Goal: Browse casually

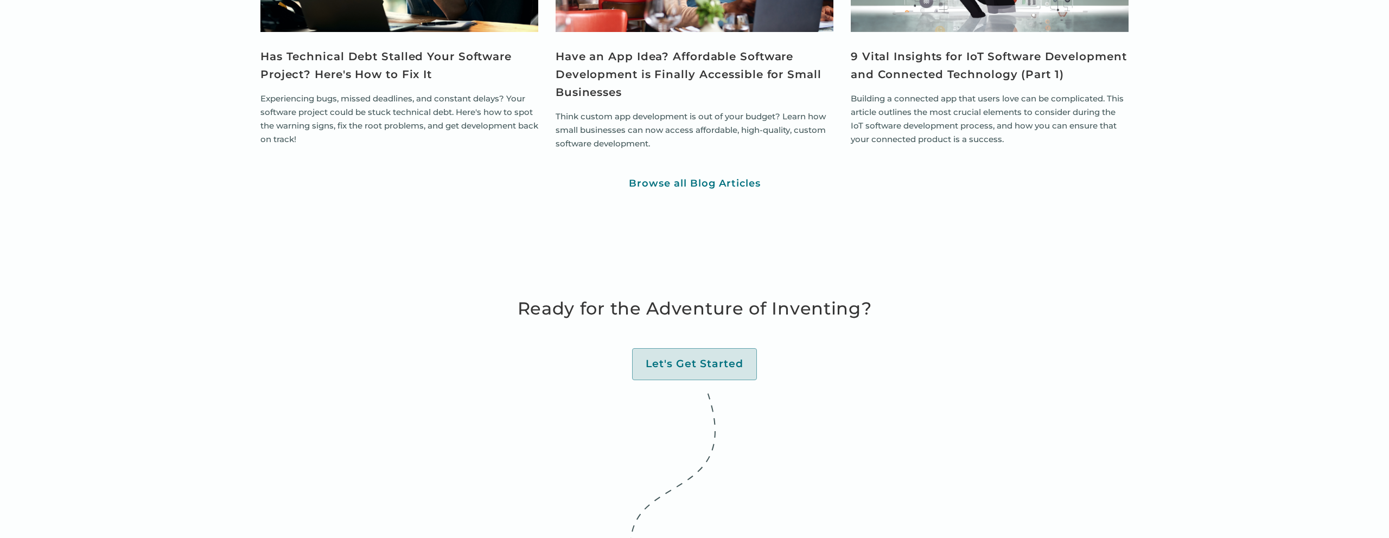
scroll to position [4076, 0]
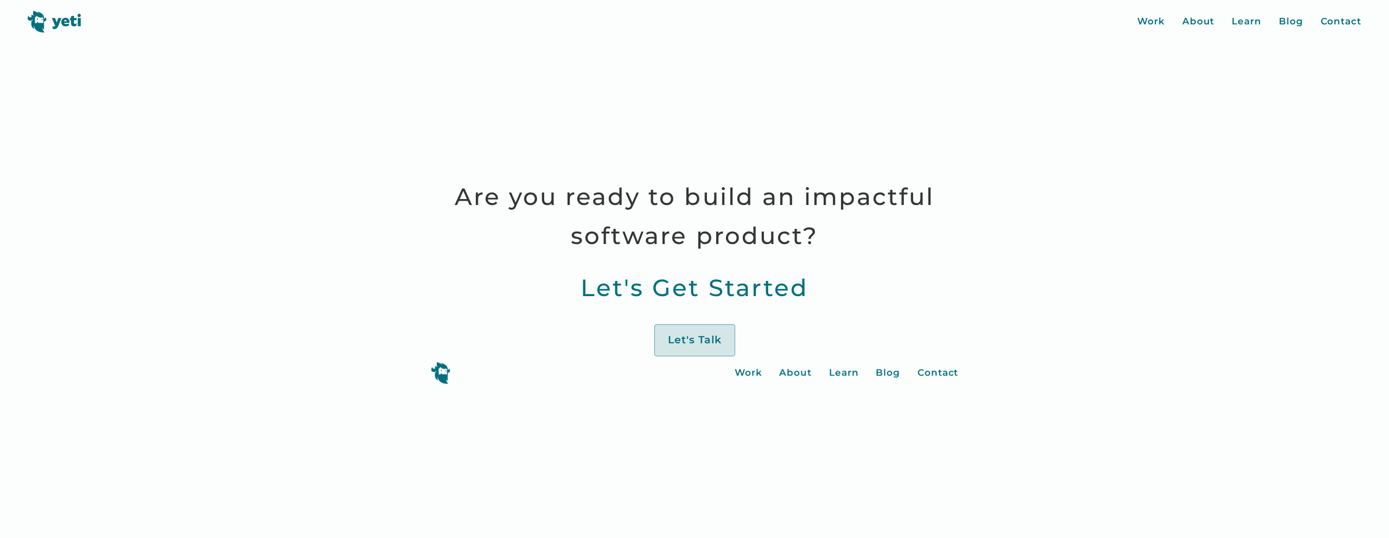
scroll to position [4076, 0]
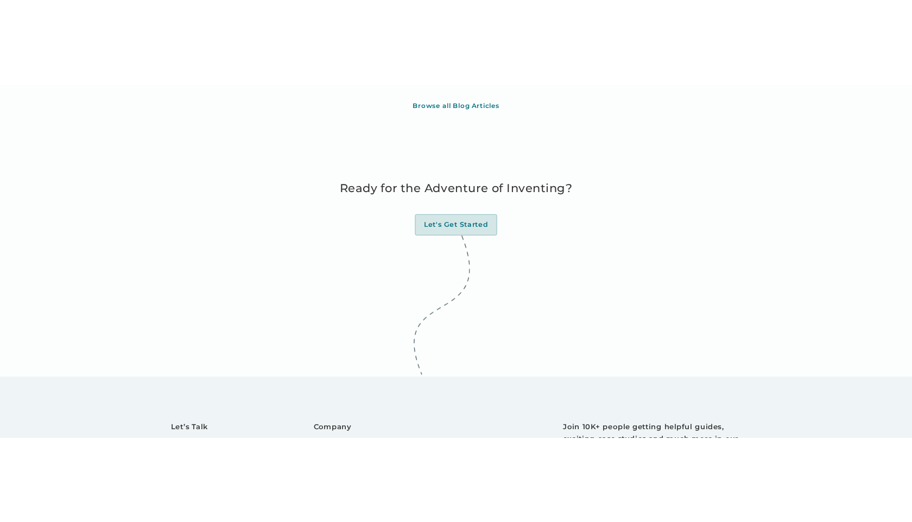
scroll to position [4578, 0]
